Goal: Information Seeking & Learning: Find specific page/section

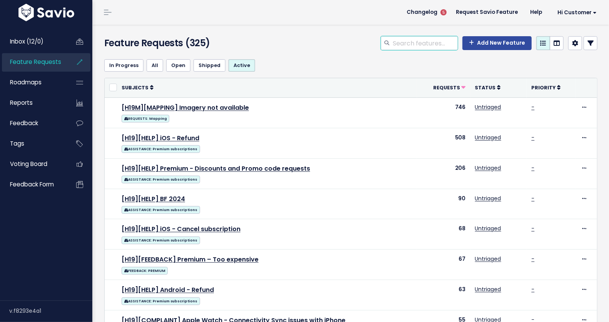
click at [415, 42] on input "search" at bounding box center [425, 43] width 66 height 14
type input "g"
type input "vouchers"
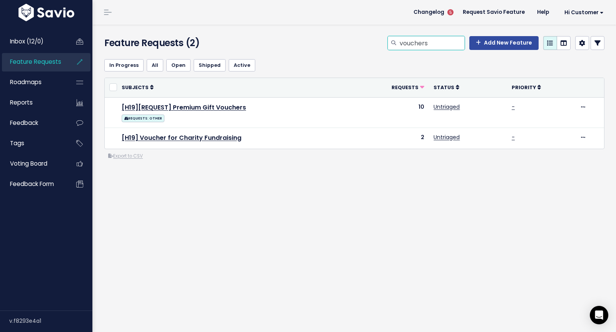
click at [429, 41] on input "vouchers" at bounding box center [432, 43] width 66 height 14
type input "strokes gained"
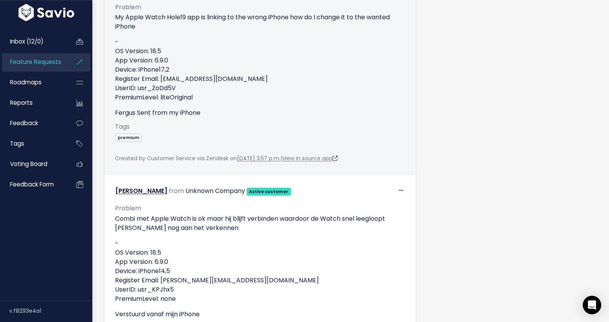
scroll to position [3341, 0]
